Goal: Task Accomplishment & Management: Complete application form

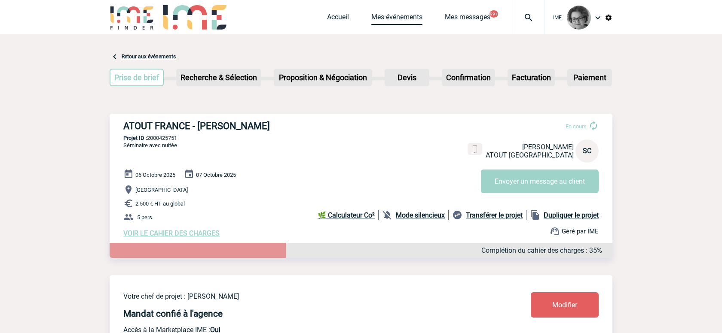
click at [394, 14] on link "Mes événements" at bounding box center [396, 19] width 51 height 12
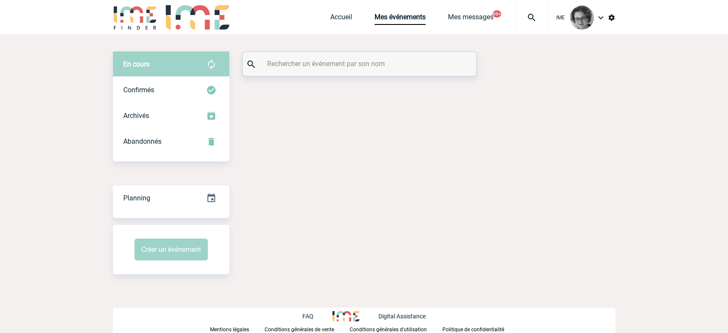
click at [344, 60] on input "text" at bounding box center [360, 64] width 191 height 12
click at [318, 64] on input "differenciel" at bounding box center [360, 64] width 191 height 12
drag, startPoint x: 350, startPoint y: 58, endPoint x: 244, endPoint y: 61, distance: 106.2
click at [244, 61] on div "differenciel" at bounding box center [360, 64] width 234 height 24
type input "differenciel"
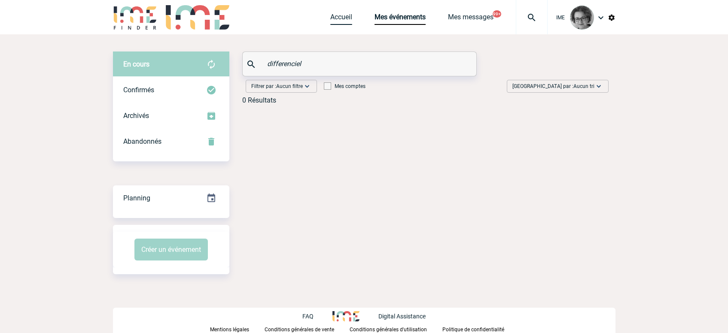
click at [334, 13] on link "Accueil" at bounding box center [341, 19] width 22 height 12
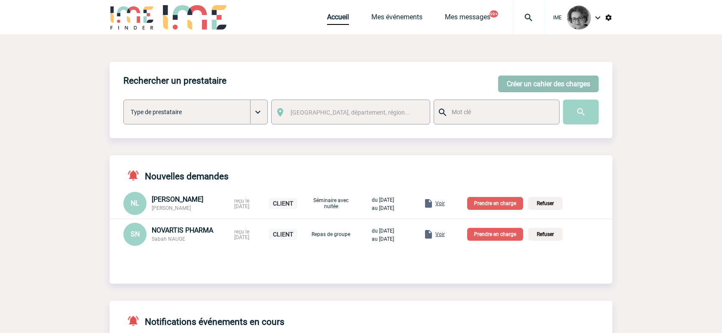
click at [541, 86] on button "Créer un cahier des charges" at bounding box center [548, 84] width 101 height 17
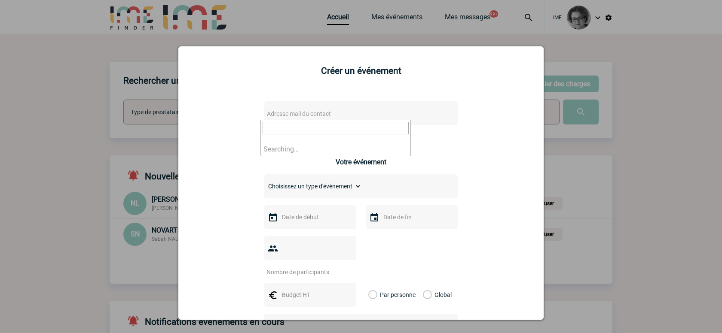
click at [373, 115] on span "Adresse mail du contact" at bounding box center [338, 114] width 150 height 12
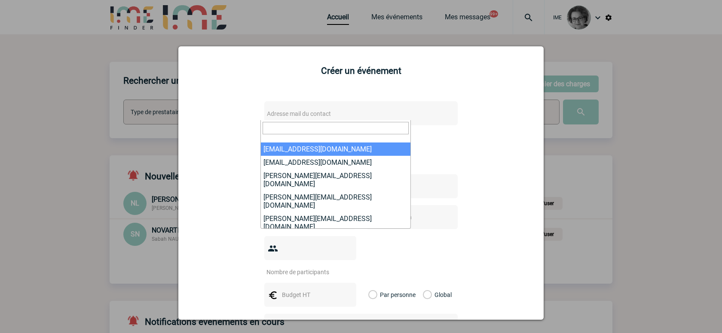
type input "[EMAIL_ADDRESS][DOMAIN_NAME]"
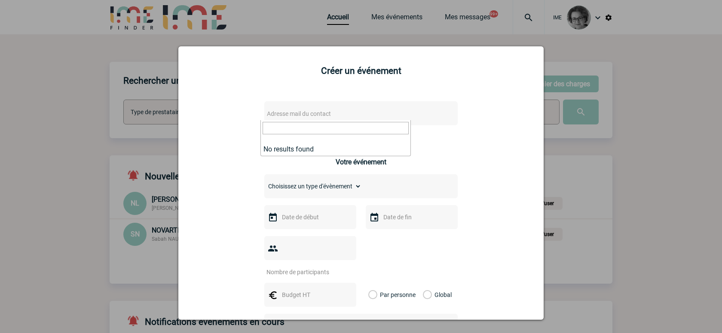
click at [49, 106] on div at bounding box center [361, 166] width 722 height 333
